Goal: Navigation & Orientation: Find specific page/section

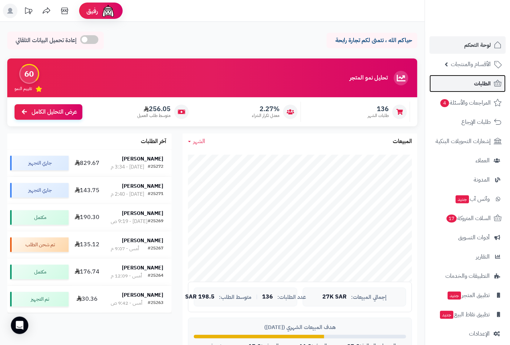
click at [480, 84] on span "الطلبات" at bounding box center [482, 83] width 17 height 10
click at [485, 46] on span "لوحة التحكم" at bounding box center [477, 45] width 27 height 10
